Goal: Information Seeking & Learning: Learn about a topic

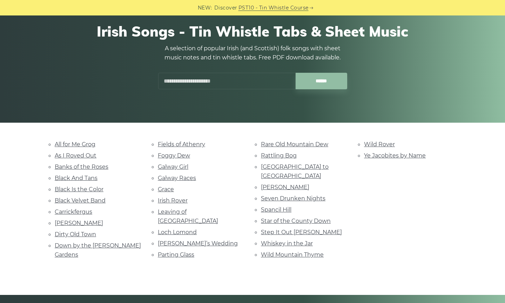
scroll to position [63, 0]
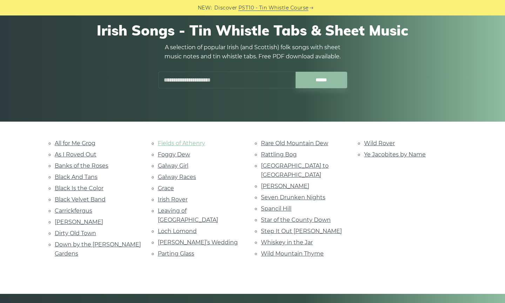
click at [193, 141] on link "Fields of Athenry" at bounding box center [181, 143] width 47 height 7
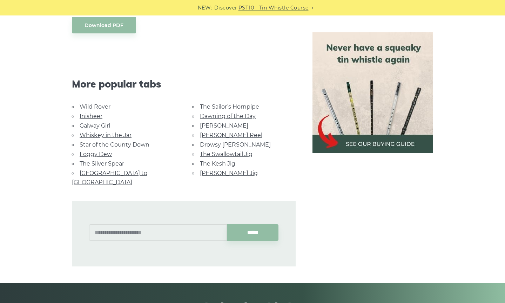
scroll to position [524, 0]
click at [104, 124] on link "Galway Girl" at bounding box center [95, 125] width 31 height 7
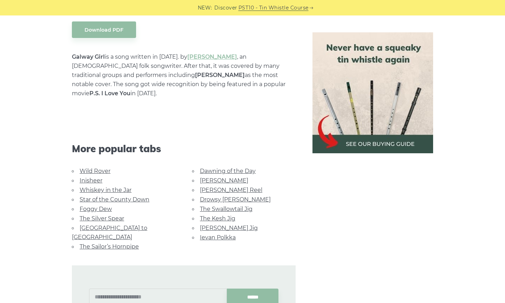
scroll to position [399, 0]
click at [219, 214] on link "The Kesh Jig" at bounding box center [217, 217] width 35 height 7
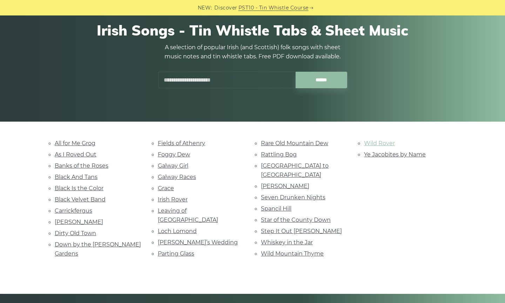
click at [384, 143] on link "Wild Rover" at bounding box center [379, 143] width 31 height 7
click at [80, 230] on link "Dirty Old Town" at bounding box center [75, 233] width 41 height 7
click at [191, 144] on link "Fields of Athenry" at bounding box center [181, 143] width 47 height 7
click at [271, 155] on link "Rattling Bog" at bounding box center [279, 154] width 36 height 7
click at [85, 230] on link "Dirty Old Town" at bounding box center [75, 233] width 41 height 7
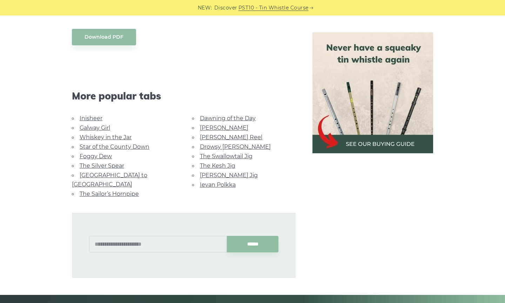
scroll to position [636, 0]
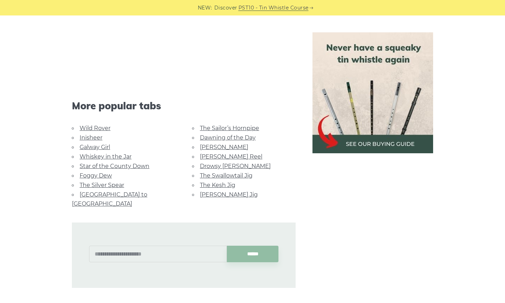
scroll to position [711, 0]
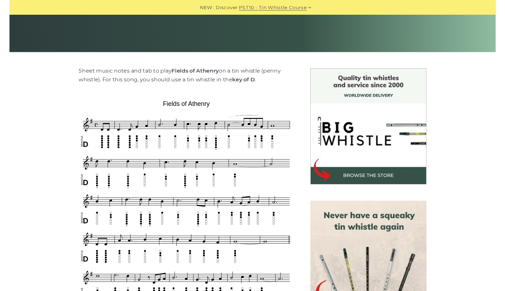
scroll to position [133, 0]
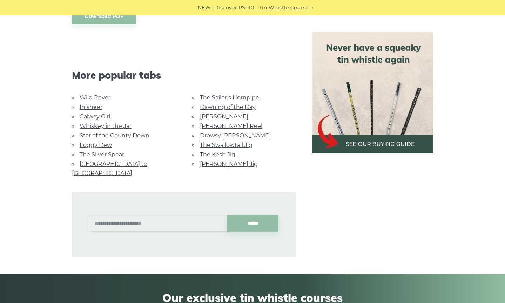
scroll to position [424, 0]
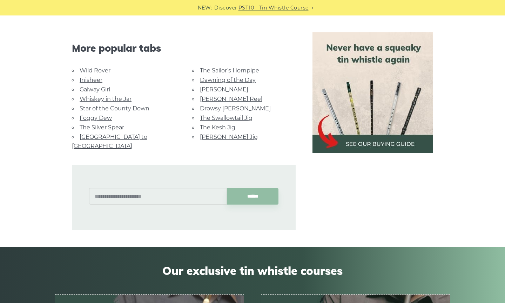
scroll to position [768, 0]
